Goal: Information Seeking & Learning: Learn about a topic

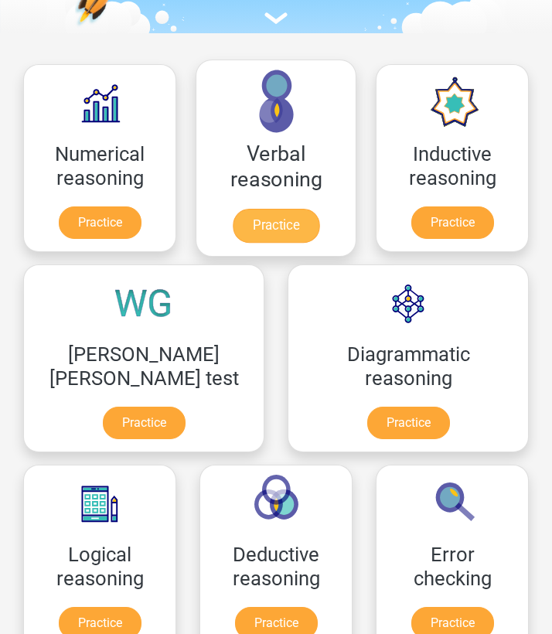
scroll to position [211, 0]
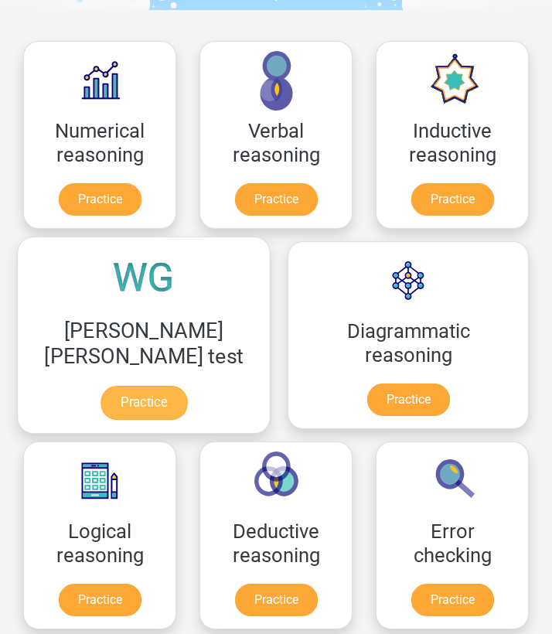
click at [151, 395] on link "Practice" at bounding box center [143, 403] width 87 height 34
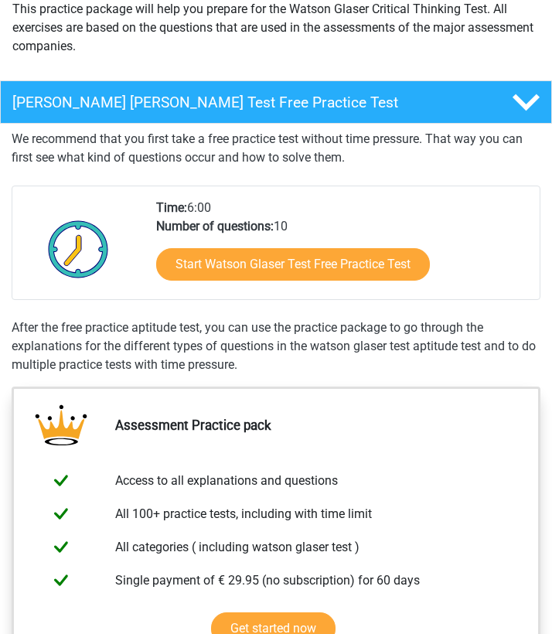
scroll to position [192, 0]
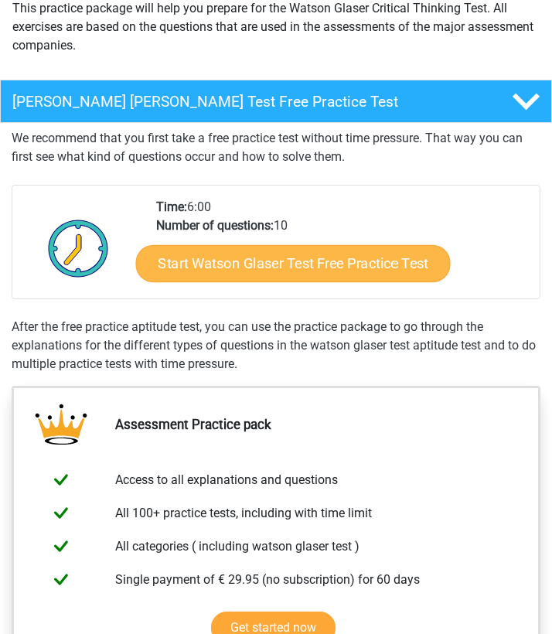
click at [215, 274] on link "Start Watson Glaser Test Free Practice Test" at bounding box center [292, 263] width 315 height 37
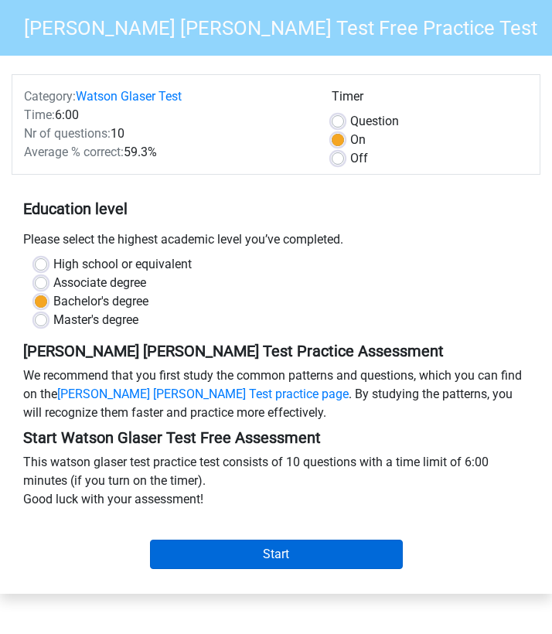
scroll to position [118, 0]
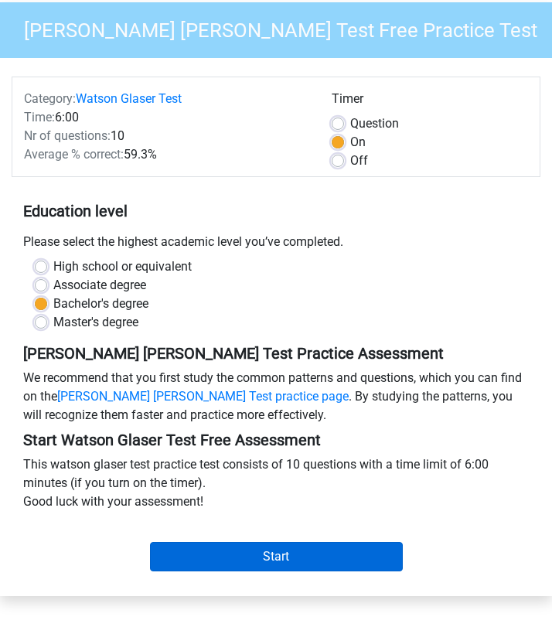
click at [175, 542] on input "Start" at bounding box center [276, 556] width 253 height 29
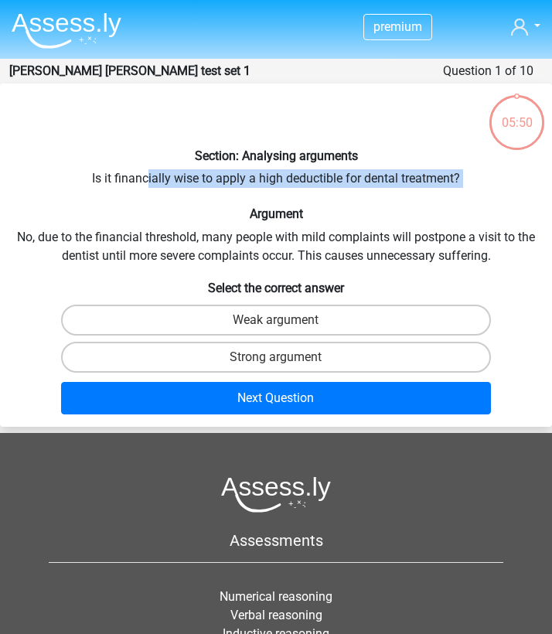
drag, startPoint x: 146, startPoint y: 178, endPoint x: 267, endPoint y: 193, distance: 121.6
click at [267, 193] on div "Section: Analysing arguments Is it financially wise to apply a high deductible …" at bounding box center [276, 255] width 552 height 331
click at [257, 355] on label "Strong argument" at bounding box center [276, 357] width 430 height 31
click at [276, 357] on input "Strong argument" at bounding box center [281, 362] width 10 height 10
radio input "true"
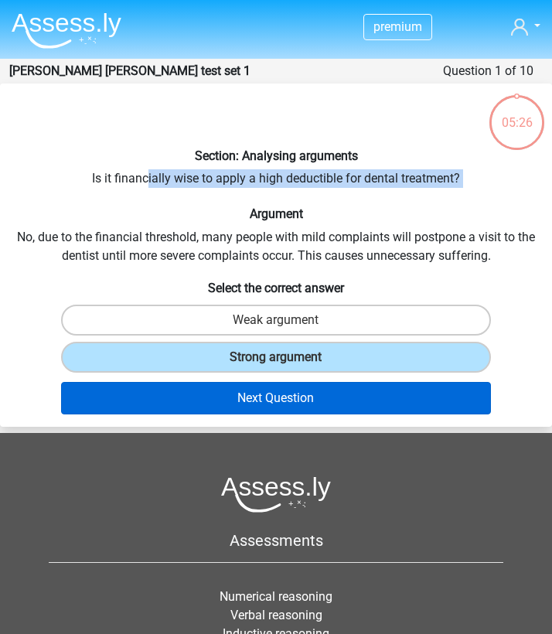
click at [260, 390] on button "Next Question" at bounding box center [276, 398] width 430 height 32
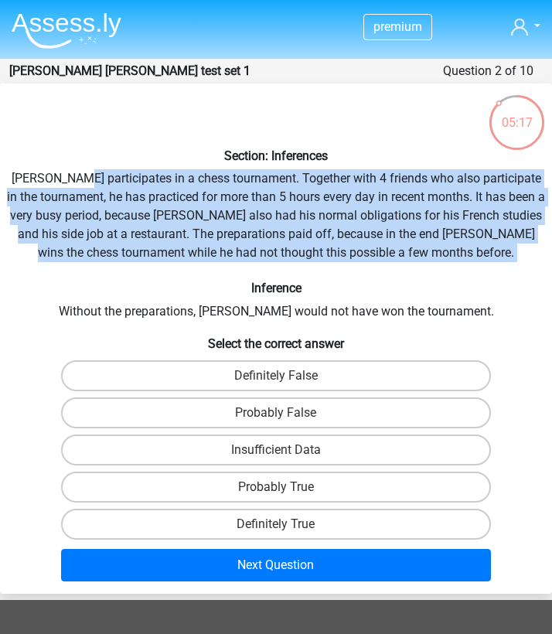
drag, startPoint x: 84, startPoint y: 177, endPoint x: 171, endPoint y: 264, distance: 123.0
click at [171, 264] on div "Section: Inferences Pablo participates in a chess tournament. Together with 4 f…" at bounding box center [276, 339] width 552 height 498
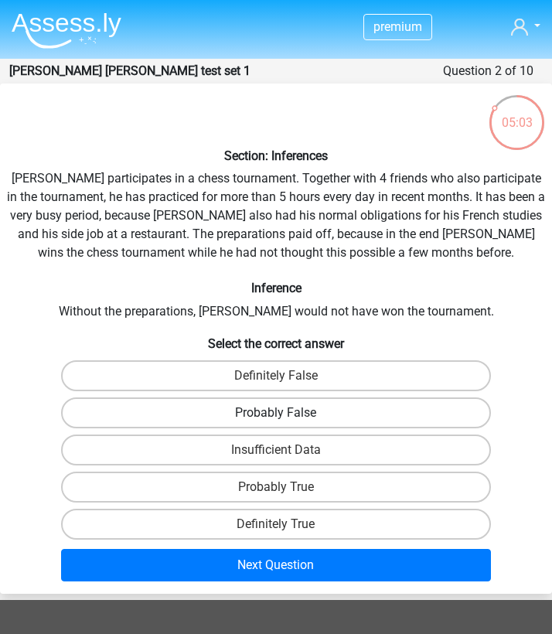
click at [158, 410] on label "Probably False" at bounding box center [276, 412] width 430 height 31
click at [276, 413] on input "Probably False" at bounding box center [281, 418] width 10 height 10
radio input "true"
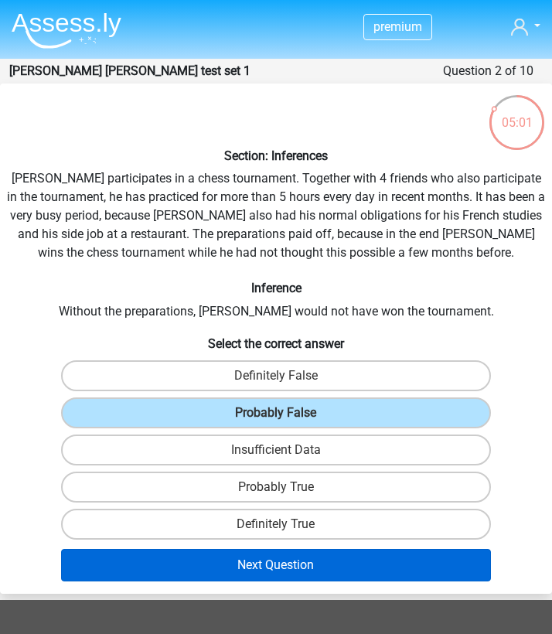
click at [168, 557] on button "Next Question" at bounding box center [276, 565] width 430 height 32
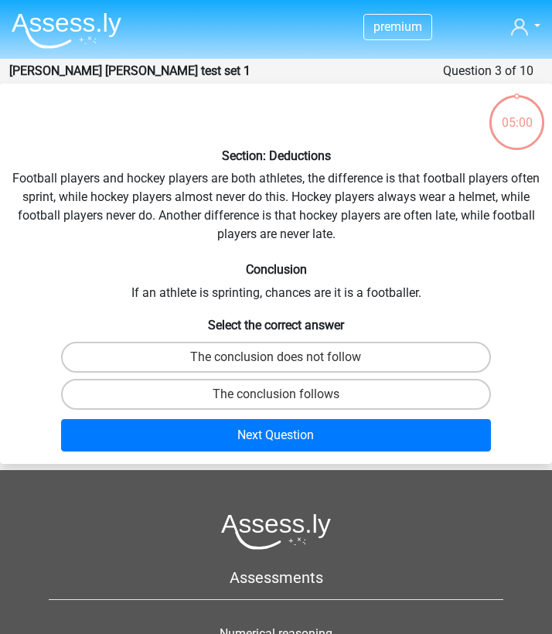
scroll to position [62, 0]
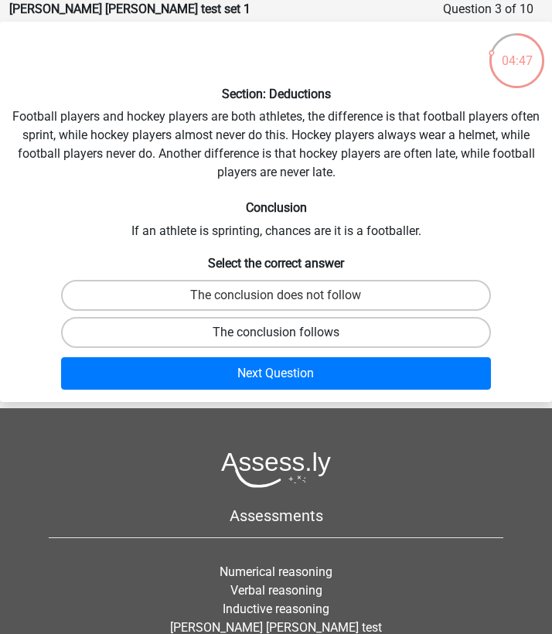
click at [255, 334] on label "The conclusion follows" at bounding box center [276, 332] width 430 height 31
click at [276, 334] on input "The conclusion follows" at bounding box center [281, 337] width 10 height 10
radio input "true"
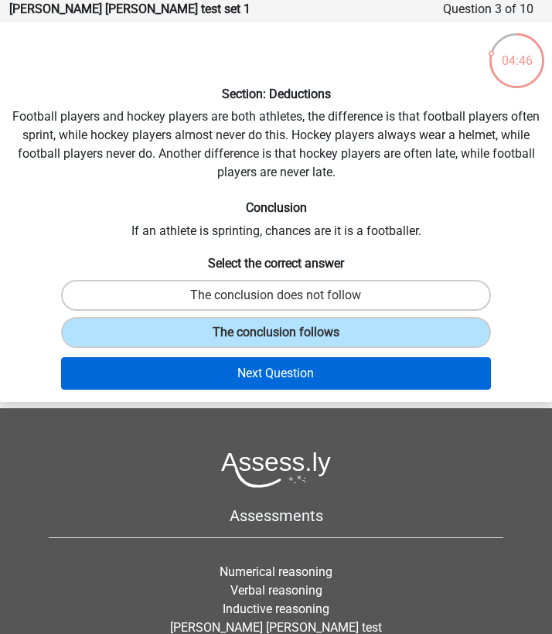
click at [255, 362] on button "Next Question" at bounding box center [276, 373] width 430 height 32
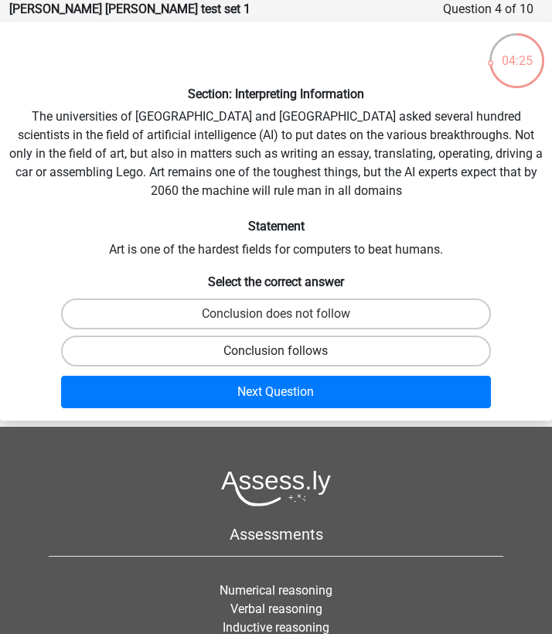
click at [279, 347] on label "Conclusion follows" at bounding box center [276, 350] width 430 height 31
click at [279, 351] on input "Conclusion follows" at bounding box center [281, 356] width 10 height 10
radio input "true"
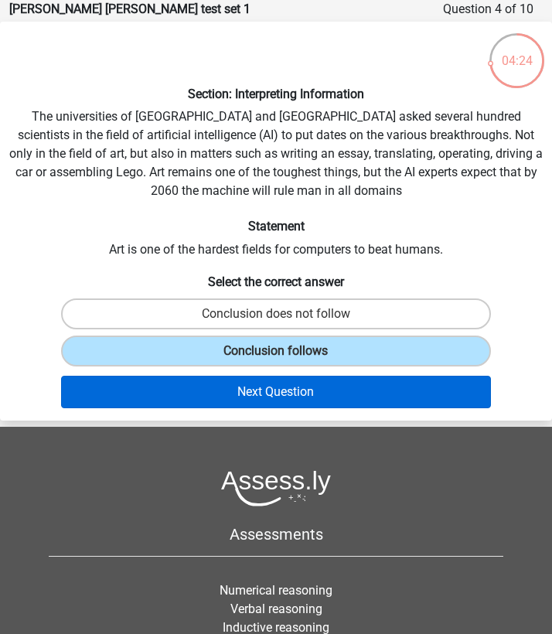
click at [268, 393] on button "Next Question" at bounding box center [276, 392] width 430 height 32
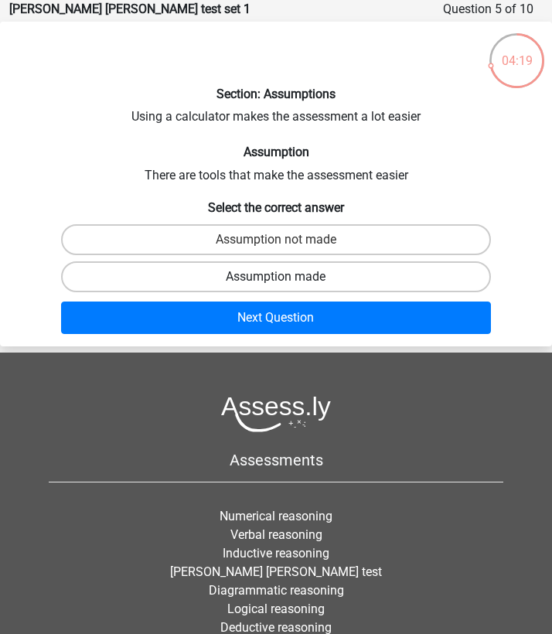
click at [254, 270] on label "Assumption made" at bounding box center [276, 276] width 430 height 31
click at [276, 277] on input "Assumption made" at bounding box center [281, 282] width 10 height 10
radio input "true"
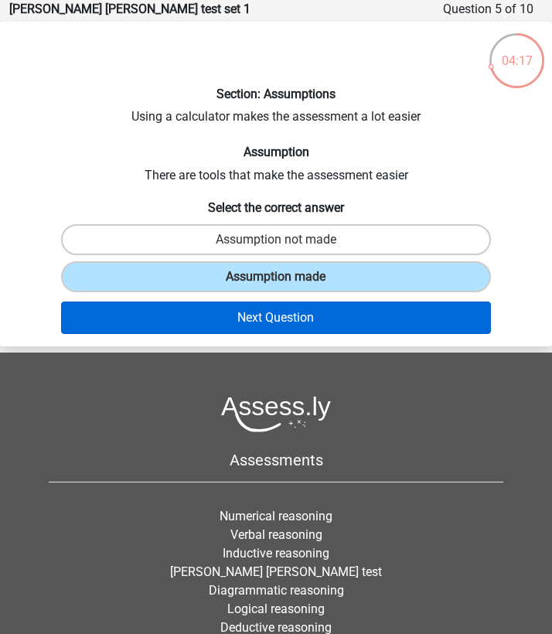
click at [246, 318] on button "Next Question" at bounding box center [276, 317] width 430 height 32
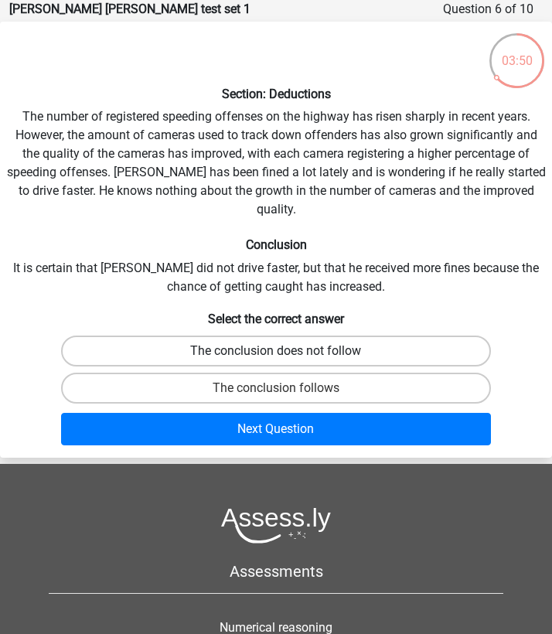
click at [141, 337] on label "The conclusion does not follow" at bounding box center [276, 350] width 430 height 31
click at [276, 351] on input "The conclusion does not follow" at bounding box center [281, 356] width 10 height 10
radio input "true"
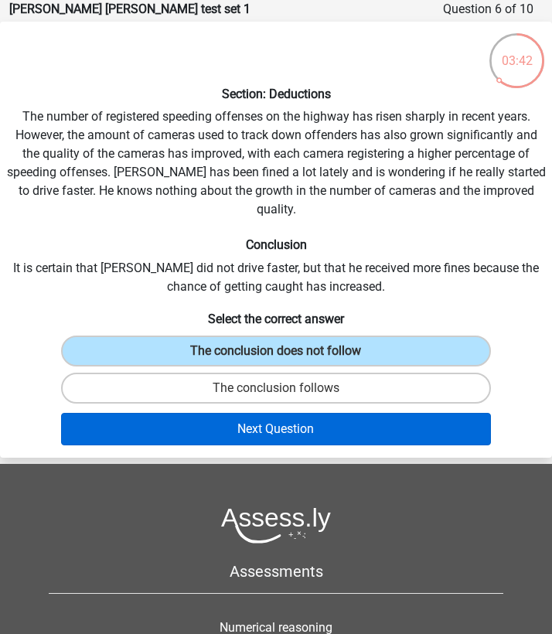
click at [131, 413] on button "Next Question" at bounding box center [276, 429] width 430 height 32
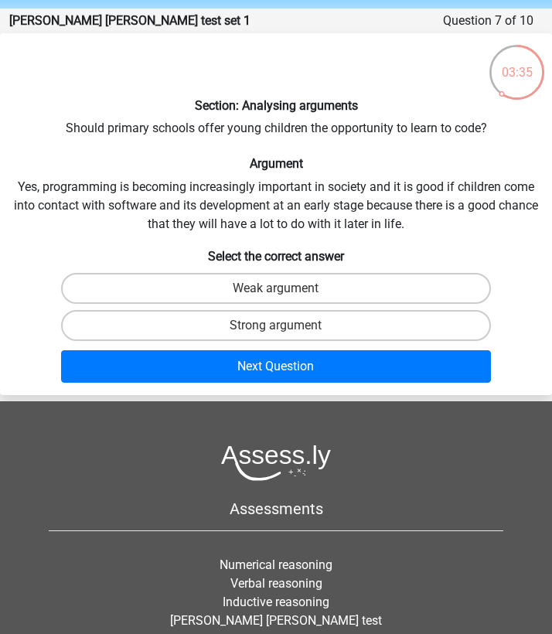
scroll to position [51, 0]
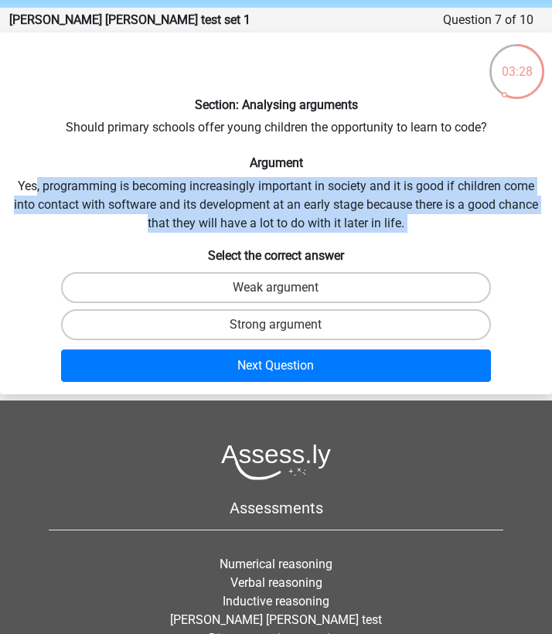
drag, startPoint x: 33, startPoint y: 182, endPoint x: 111, endPoint y: 241, distance: 97.5
click at [111, 241] on div "Section: Analysing arguments Should primary schools offer young children the op…" at bounding box center [276, 213] width 552 height 349
click at [107, 312] on label "Strong argument" at bounding box center [276, 324] width 430 height 31
click at [276, 325] on input "Strong argument" at bounding box center [281, 330] width 10 height 10
radio input "true"
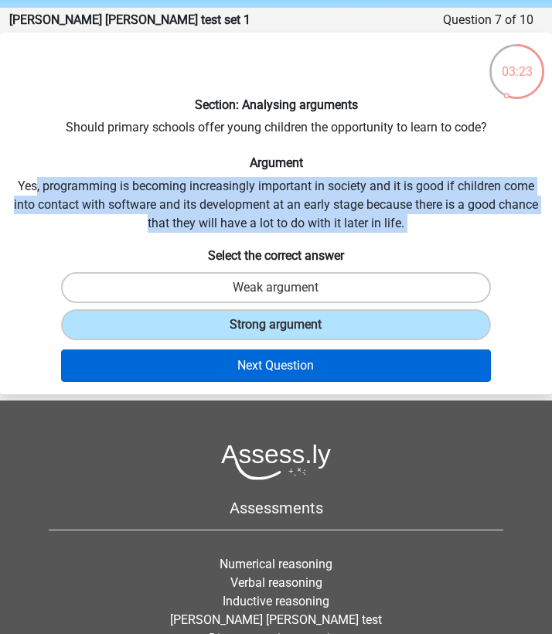
click at [109, 365] on button "Next Question" at bounding box center [276, 365] width 430 height 32
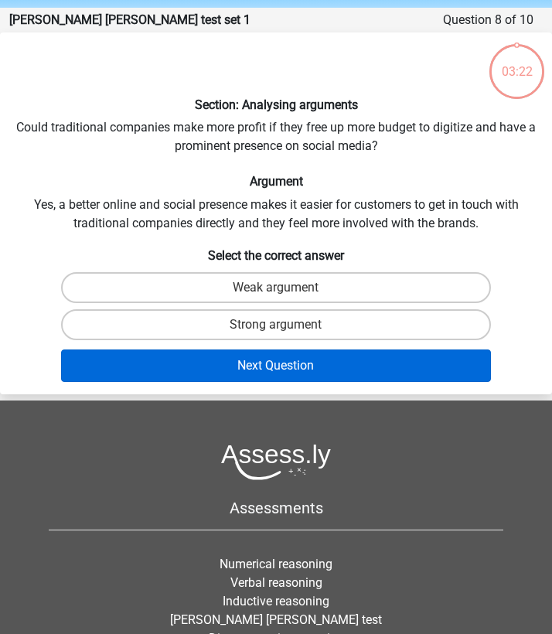
scroll to position [62, 0]
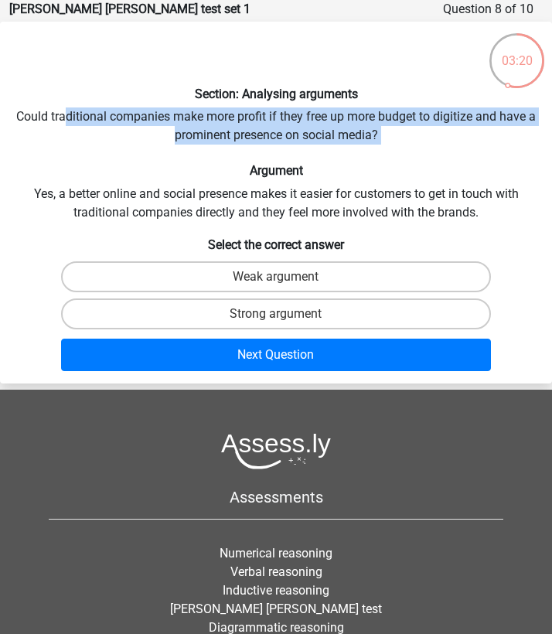
drag, startPoint x: 63, startPoint y: 113, endPoint x: 80, endPoint y: 141, distance: 33.7
click at [81, 144] on div "Section: Analysing arguments Could traditional companies make more profit if th…" at bounding box center [276, 202] width 552 height 349
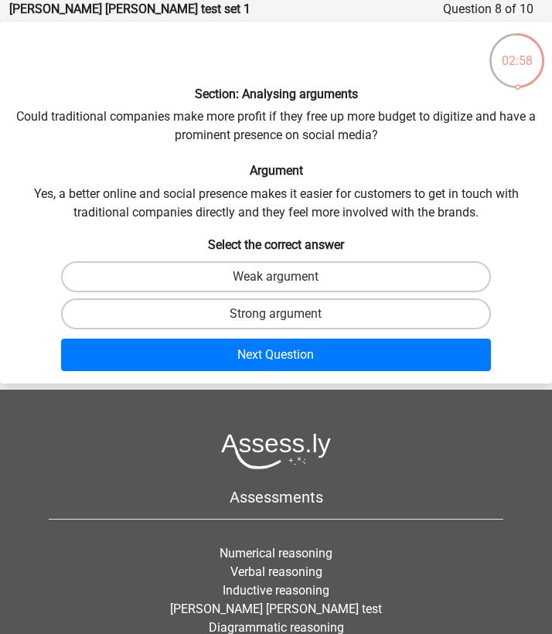
click at [90, 124] on div "Section: Analysing arguments Could traditional companies make more profit if th…" at bounding box center [276, 202] width 552 height 349
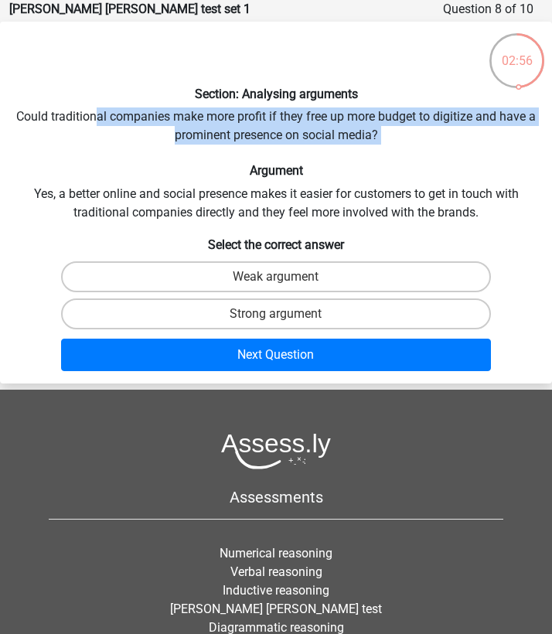
drag, startPoint x: 94, startPoint y: 114, endPoint x: 140, endPoint y: 155, distance: 61.3
click at [141, 158] on div "Section: Analysing arguments Could traditional companies make more profit if th…" at bounding box center [276, 202] width 552 height 349
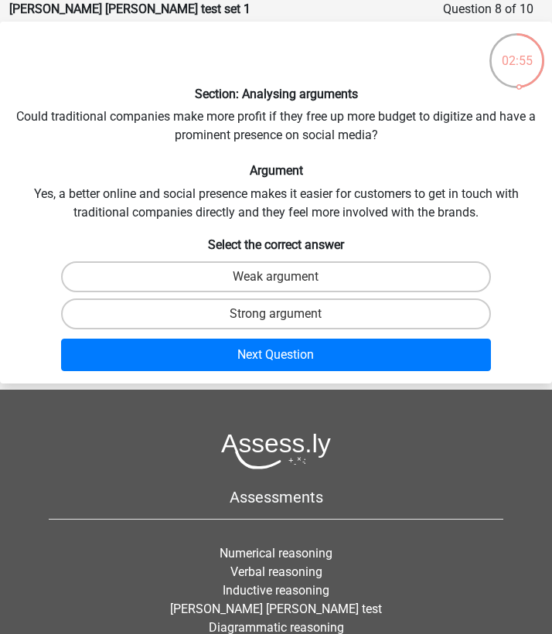
click at [80, 183] on div "Section: Analysing arguments Could traditional companies make more profit if th…" at bounding box center [276, 202] width 552 height 349
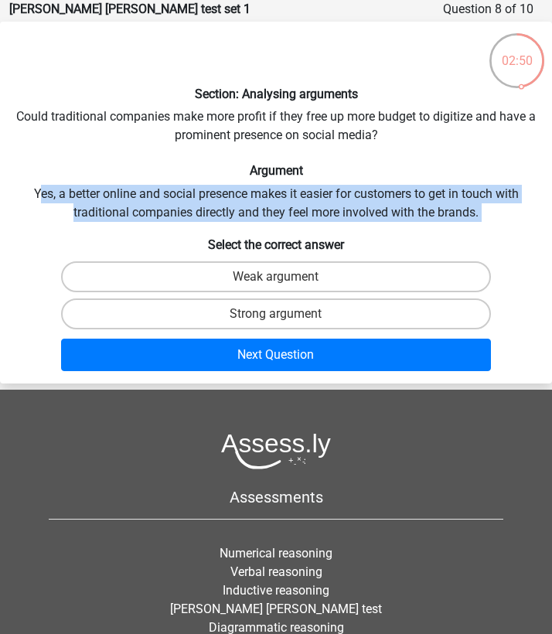
drag, startPoint x: 39, startPoint y: 187, endPoint x: 121, endPoint y: 247, distance: 101.7
click at [121, 247] on div "Section: Analysing arguments Could traditional companies make more profit if th…" at bounding box center [276, 202] width 552 height 349
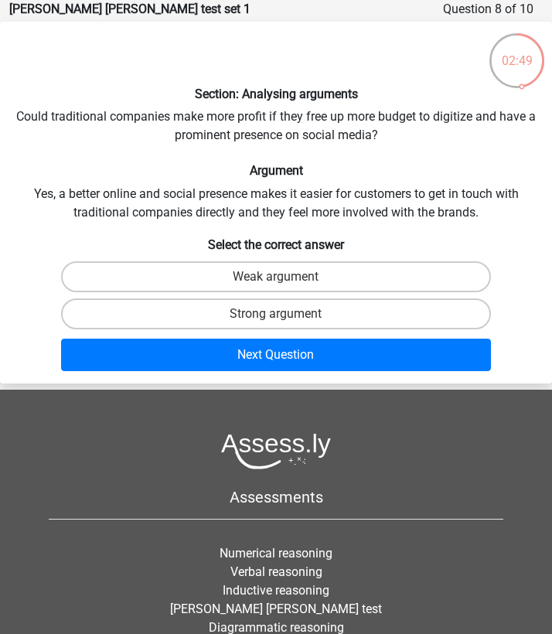
click at [121, 247] on h6 "Select the correct answer" at bounding box center [275, 243] width 539 height 18
click at [117, 277] on label "Weak argument" at bounding box center [276, 276] width 430 height 31
click at [276, 277] on input "Weak argument" at bounding box center [281, 282] width 10 height 10
radio input "true"
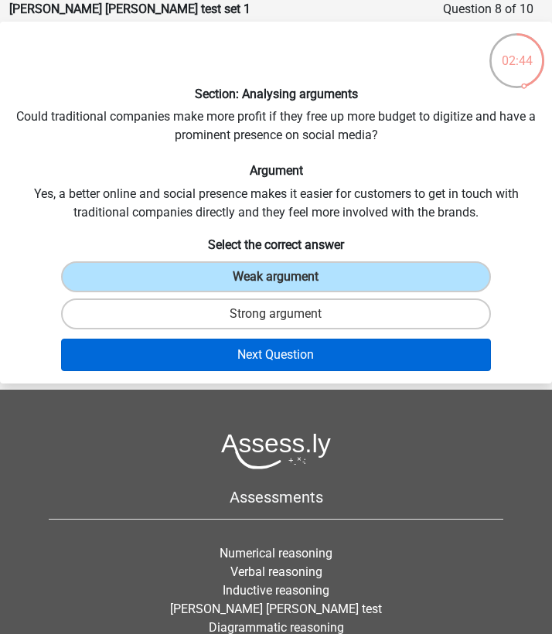
click at [129, 346] on button "Next Question" at bounding box center [276, 355] width 430 height 32
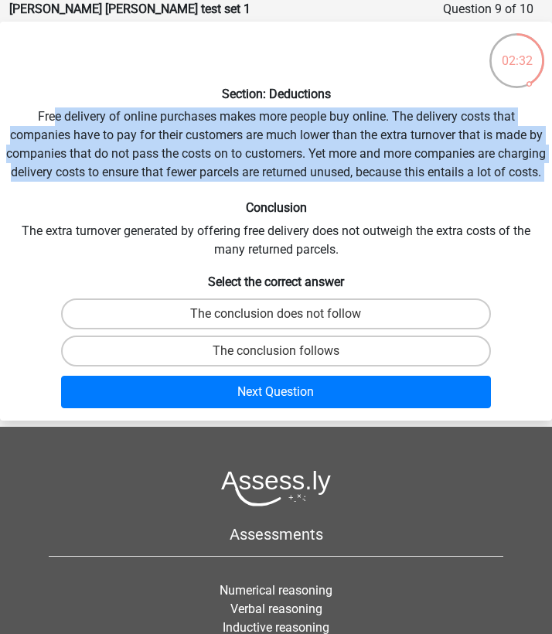
drag, startPoint x: 55, startPoint y: 117, endPoint x: 110, endPoint y: 211, distance: 109.1
click at [110, 211] on div "Section: Deductions Free delivery of online purchases makes more people buy onl…" at bounding box center [276, 221] width 552 height 386
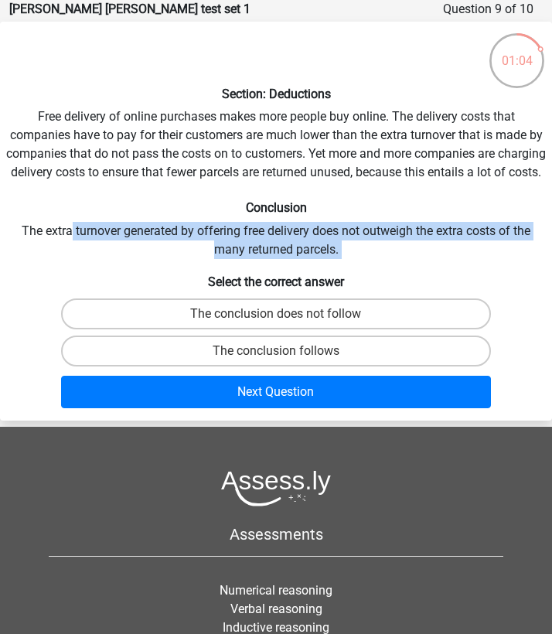
drag, startPoint x: 70, startPoint y: 250, endPoint x: 134, endPoint y: 281, distance: 70.9
click at [134, 281] on div "Section: Deductions Free delivery of online purchases makes more people buy onl…" at bounding box center [276, 221] width 552 height 386
click at [142, 329] on label "The conclusion does not follow" at bounding box center [276, 313] width 430 height 31
click at [276, 324] on input "The conclusion does not follow" at bounding box center [281, 319] width 10 height 10
radio input "true"
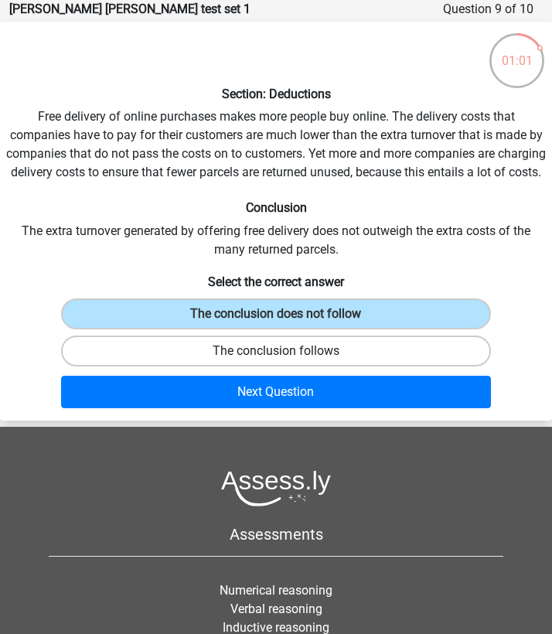
click at [192, 366] on label "The conclusion follows" at bounding box center [276, 350] width 430 height 31
click at [276, 361] on input "The conclusion follows" at bounding box center [281, 356] width 10 height 10
radio input "true"
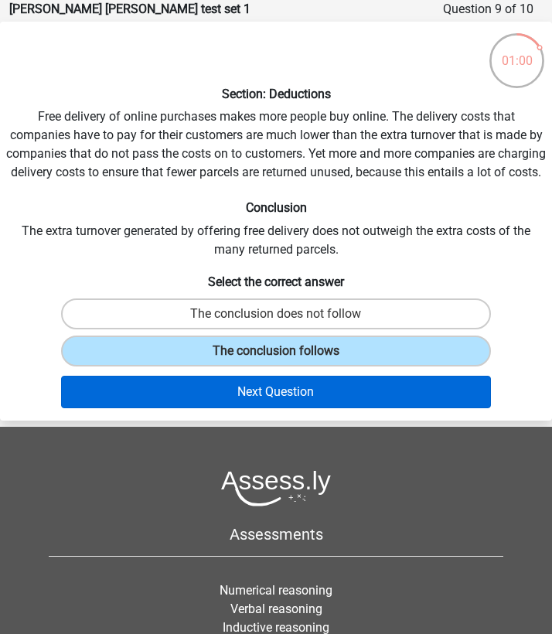
click at [192, 396] on button "Next Question" at bounding box center [276, 392] width 430 height 32
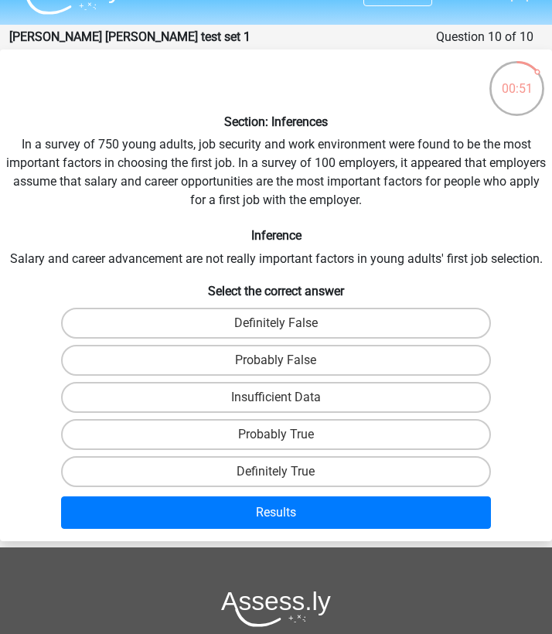
scroll to position [39, 0]
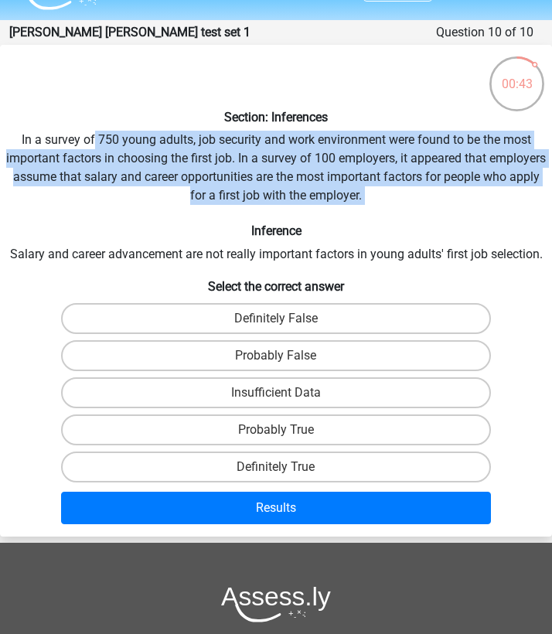
drag, startPoint x: 93, startPoint y: 136, endPoint x: 128, endPoint y: 214, distance: 85.5
click at [128, 214] on div "Section: Inferences In a survey of 750 young adults, job security and work envi…" at bounding box center [276, 290] width 552 height 479
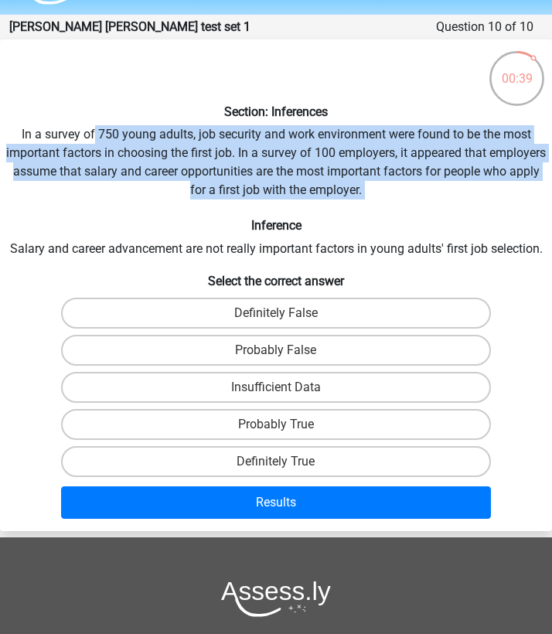
scroll to position [50, 0]
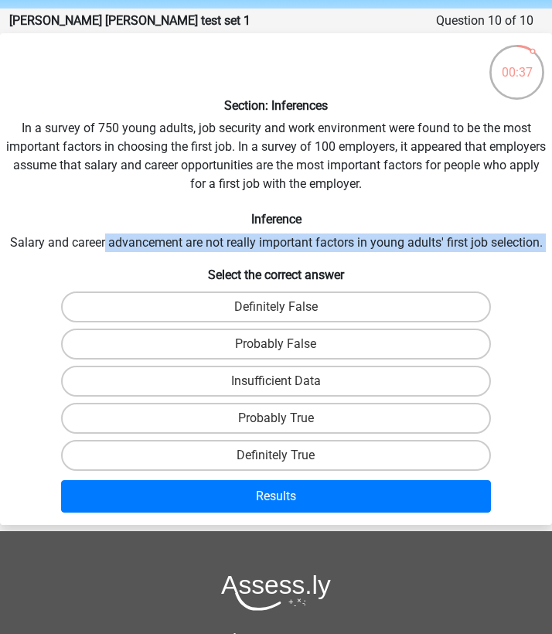
drag, startPoint x: 103, startPoint y: 243, endPoint x: 120, endPoint y: 258, distance: 22.5
click at [120, 258] on div "Section: Inferences In a survey of 750 young adults, job security and work envi…" at bounding box center [276, 278] width 552 height 479
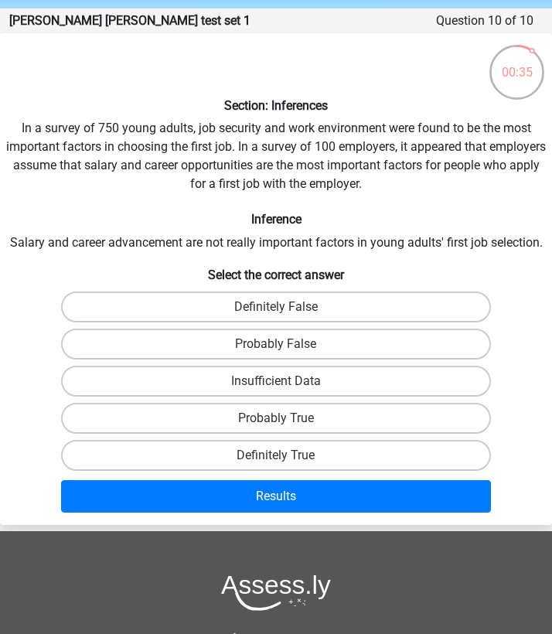
click at [79, 250] on div "Section: Inferences In a survey of 750 young adults, job security and work envi…" at bounding box center [276, 278] width 552 height 479
drag, startPoint x: 20, startPoint y: 240, endPoint x: 131, endPoint y: 240, distance: 110.5
click at [131, 240] on div "Section: Inferences In a survey of 750 young adults, job security and work envi…" at bounding box center [276, 278] width 552 height 479
click at [144, 403] on label "Probably True" at bounding box center [276, 418] width 430 height 31
click at [276, 418] on input "Probably True" at bounding box center [281, 423] width 10 height 10
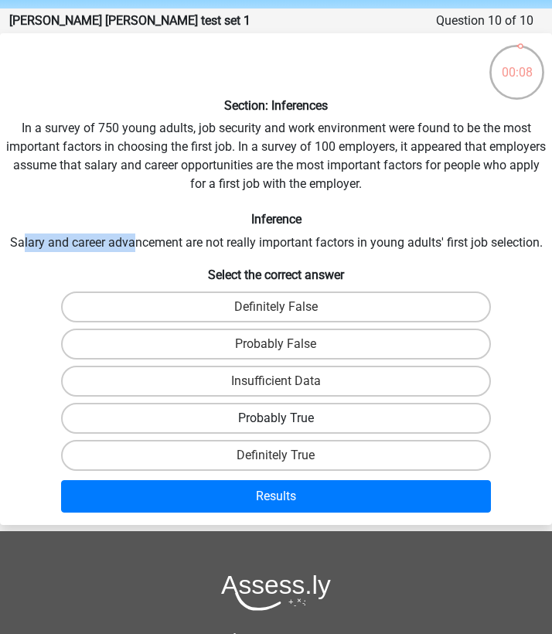
radio input "true"
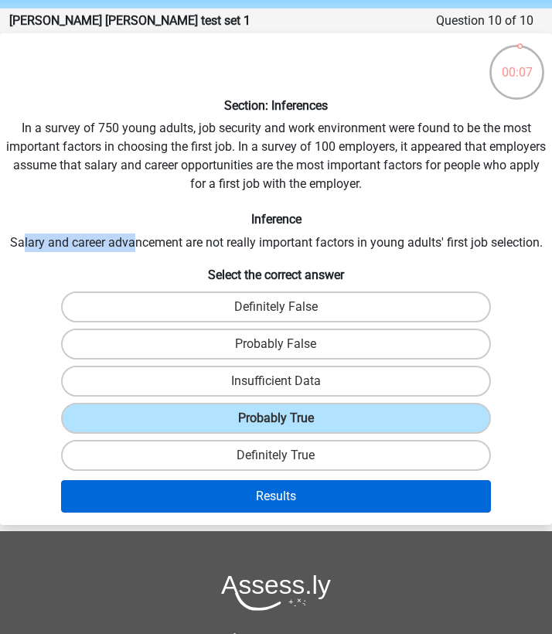
click at [145, 483] on button "Results" at bounding box center [276, 496] width 430 height 32
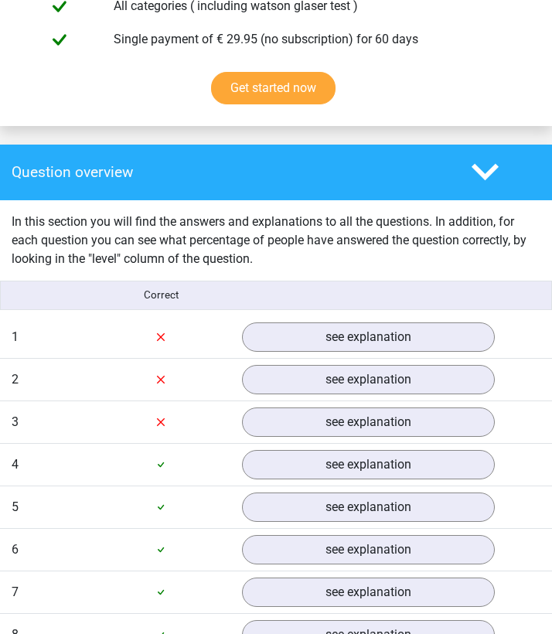
scroll to position [1305, 0]
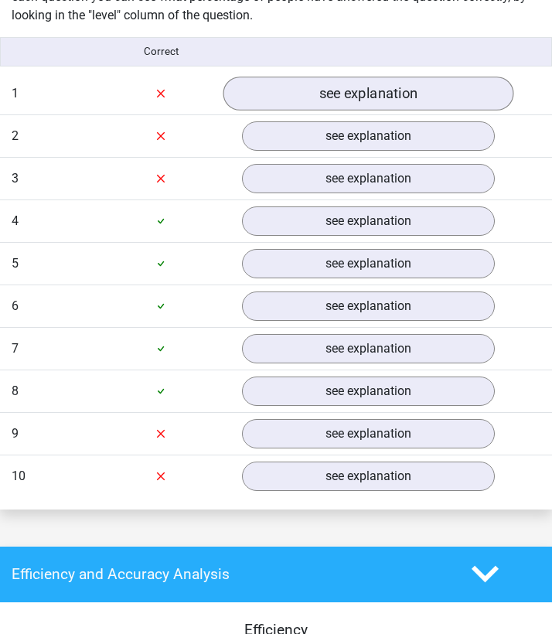
click at [368, 77] on link "see explanation" at bounding box center [368, 94] width 291 height 34
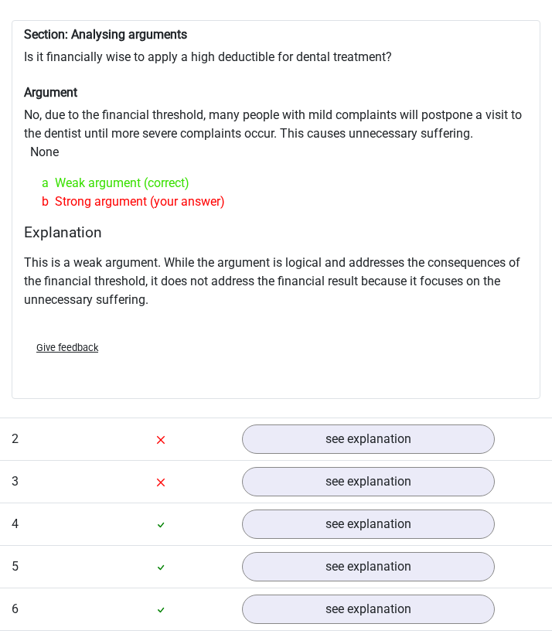
scroll to position [1429, 0]
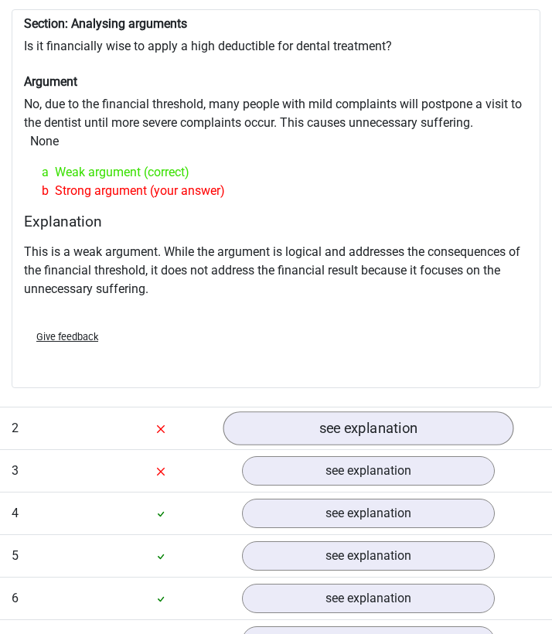
click at [341, 411] on link "see explanation" at bounding box center [368, 428] width 291 height 34
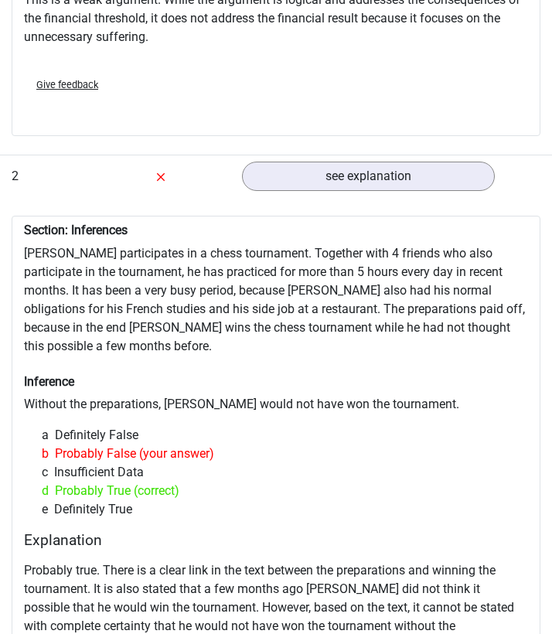
scroll to position [1682, 0]
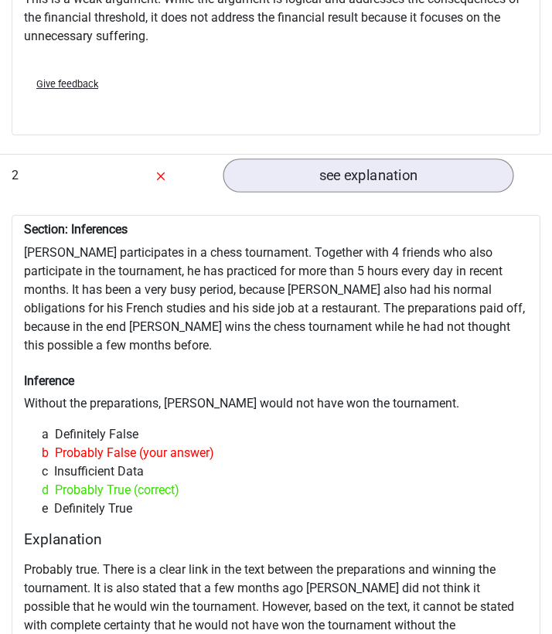
click at [379, 158] on link "see explanation" at bounding box center [368, 175] width 291 height 34
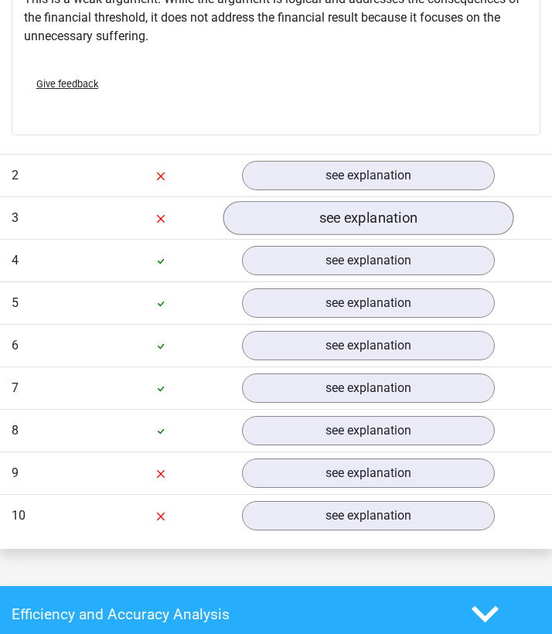
click at [363, 207] on link "see explanation" at bounding box center [368, 218] width 291 height 34
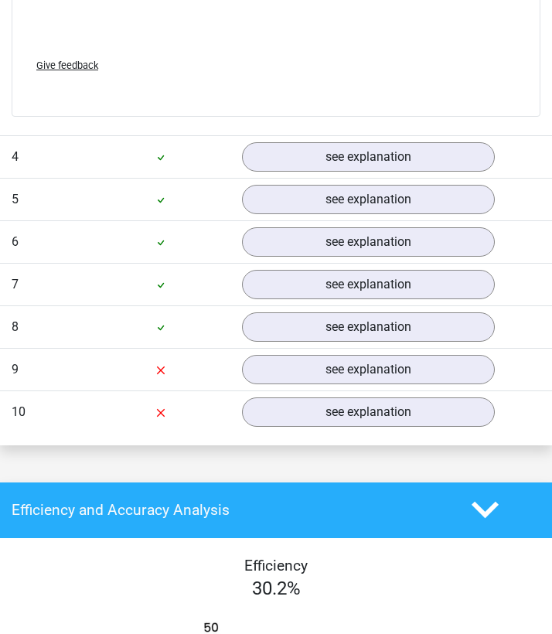
scroll to position [2622, 0]
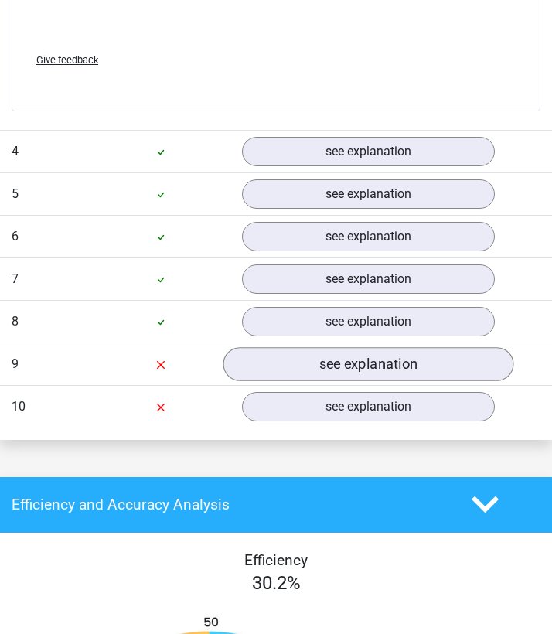
click at [325, 347] on link "see explanation" at bounding box center [368, 364] width 291 height 34
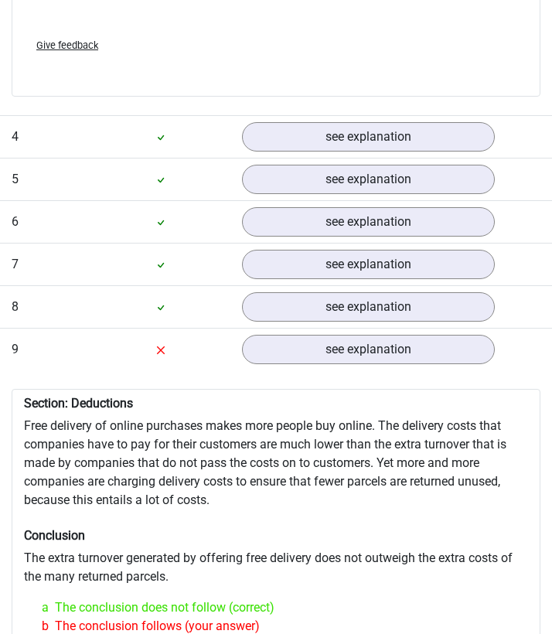
scroll to position [2633, 0]
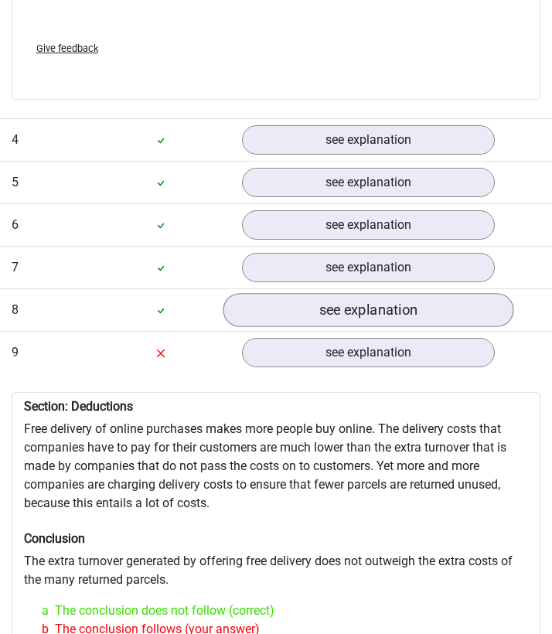
click at [327, 301] on link "see explanation" at bounding box center [368, 310] width 291 height 34
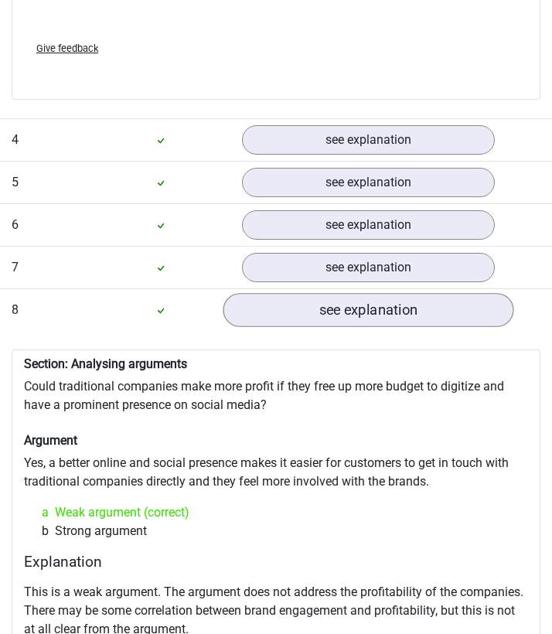
click at [327, 301] on link "see explanation" at bounding box center [368, 310] width 291 height 34
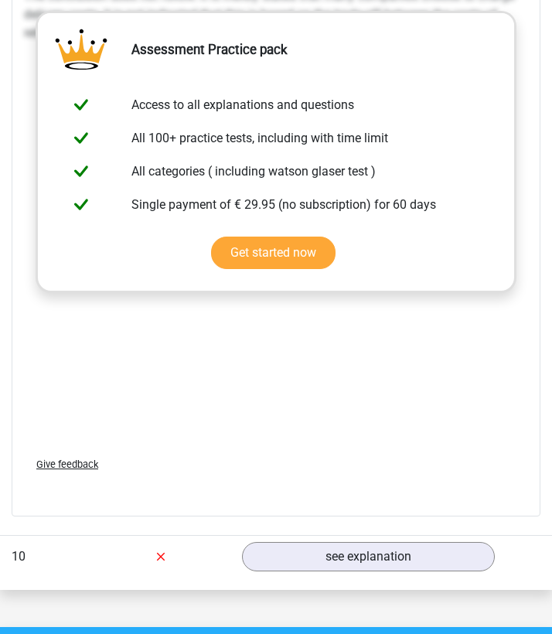
scroll to position [3350, 0]
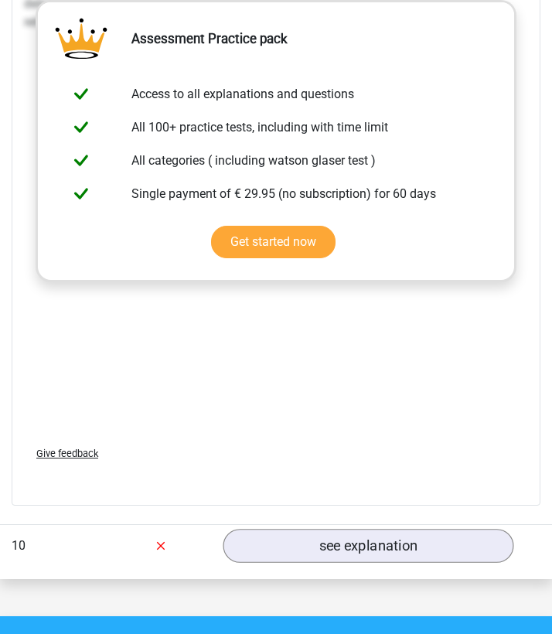
click at [302, 529] on link "see explanation" at bounding box center [368, 546] width 291 height 34
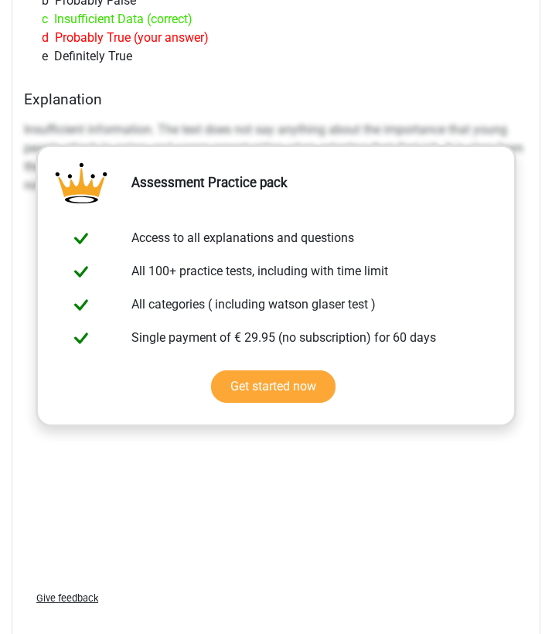
scroll to position [4407, 0]
